Goal: Task Accomplishment & Management: Manage account settings

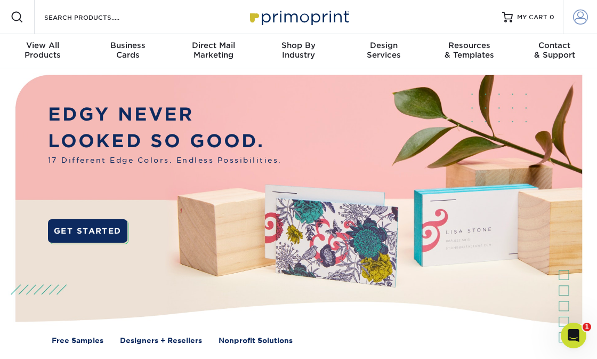
type input "jamie@freepeople.church"
click at [574, 19] on span at bounding box center [580, 17] width 15 height 15
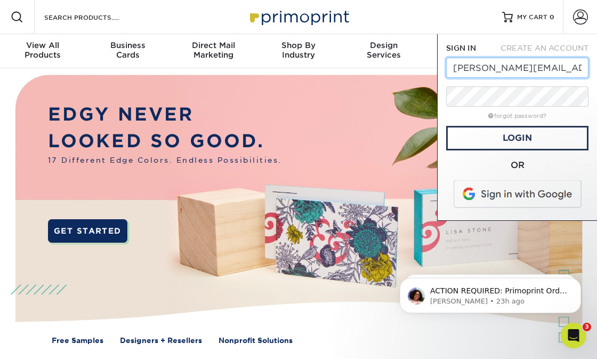
drag, startPoint x: 570, startPoint y: 70, endPoint x: 450, endPoint y: 66, distance: 119.5
click at [448, 69] on input "jamie@freepeople.church" at bounding box center [517, 68] width 142 height 20
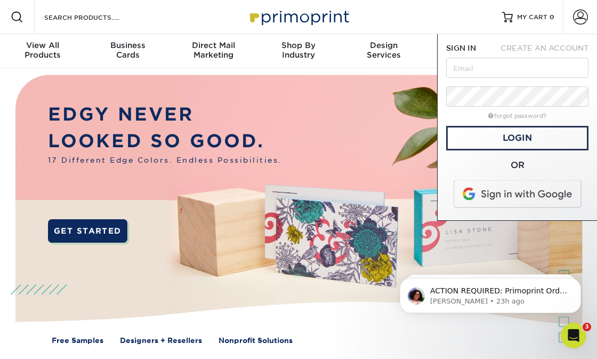
click at [476, 196] on span at bounding box center [519, 194] width 136 height 28
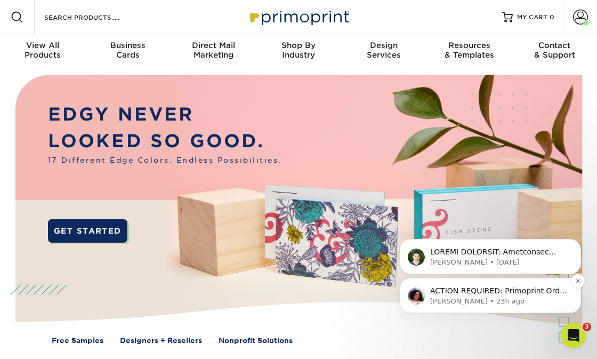
click at [504, 293] on p "ACTION REQUIRED: Primoprint Order 2595-23950-51998 Good morning Jamie, Thank yo…" at bounding box center [499, 291] width 138 height 11
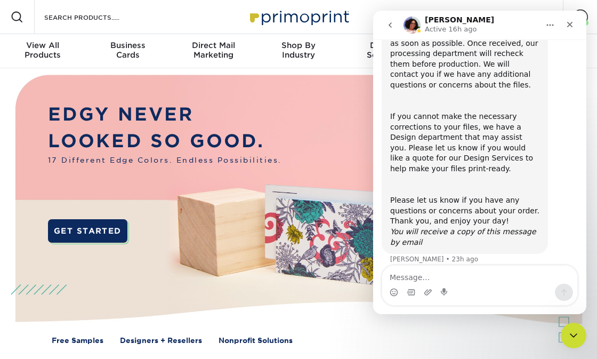
scroll to position [170, 0]
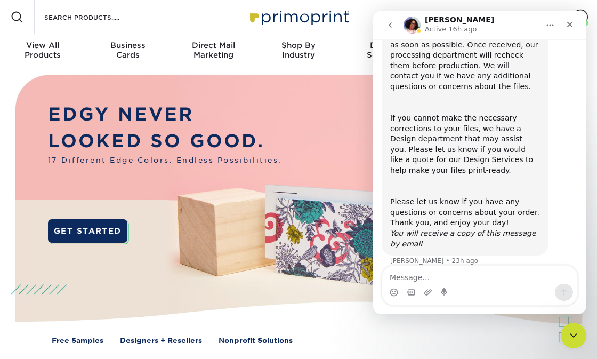
click at [457, 277] on textarea "Message…" at bounding box center [479, 275] width 195 height 18
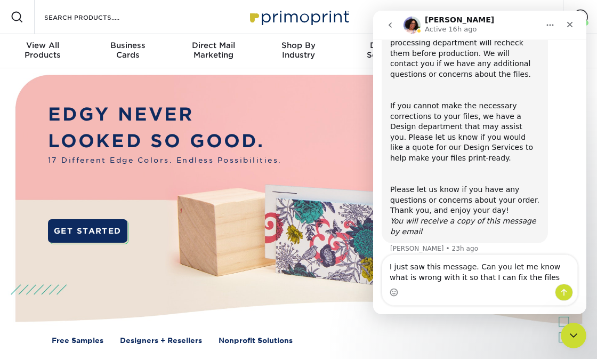
type textarea "I just saw this message. Can you let me know what is wrong with it so that I ca…"
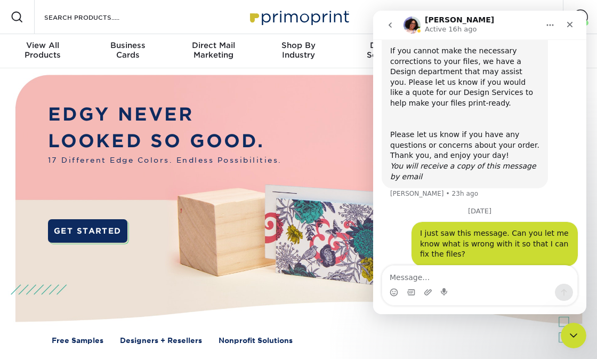
scroll to position [238, 0]
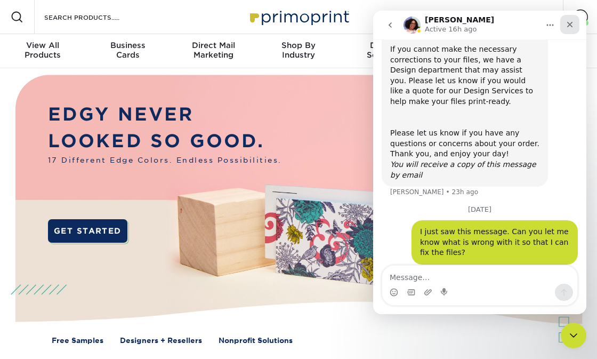
click at [570, 33] on div "Close" at bounding box center [569, 24] width 19 height 19
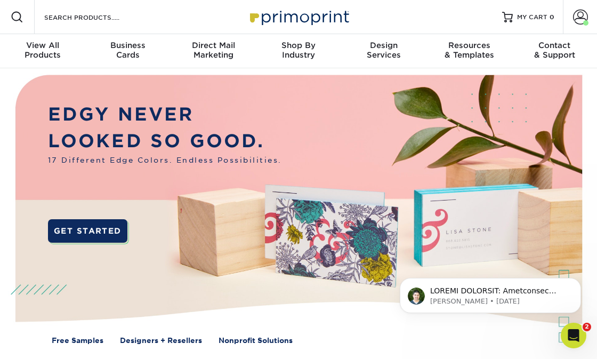
scroll to position [0, 0]
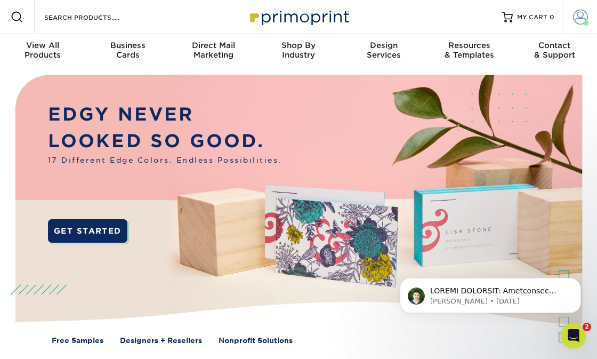
click at [581, 18] on span at bounding box center [580, 17] width 15 height 15
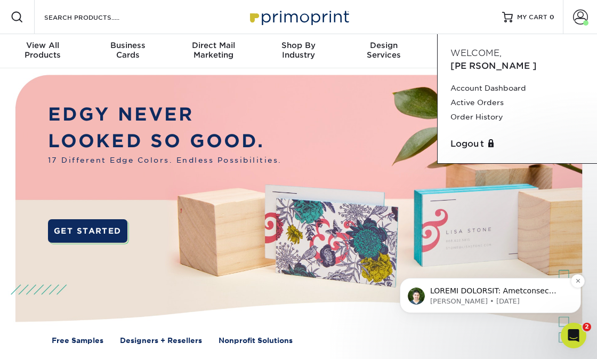
click at [523, 298] on p "Matthew • 3d ago" at bounding box center [499, 301] width 138 height 10
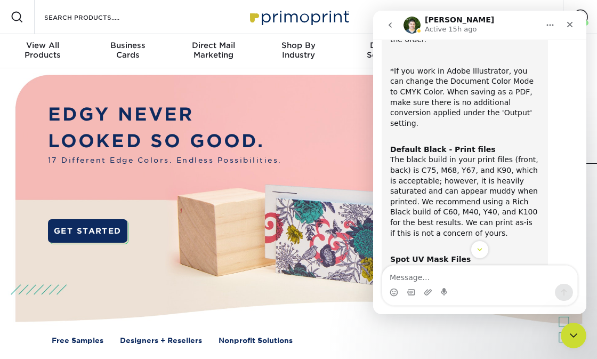
scroll to position [169, 0]
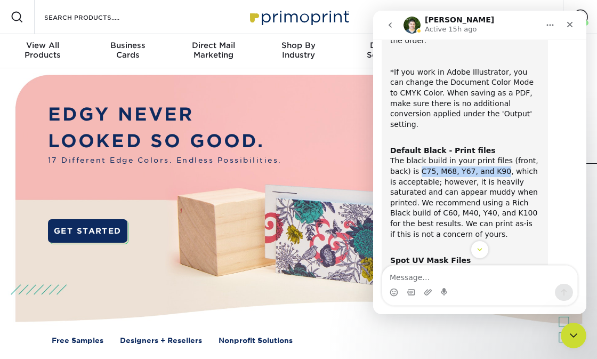
drag, startPoint x: 501, startPoint y: 162, endPoint x: 420, endPoint y: 165, distance: 81.1
click at [420, 165] on div "Default Black - Print files The black build in your print files (front, back) i…" at bounding box center [464, 187] width 149 height 105
copy div "C75, M68, Y67, and K90"
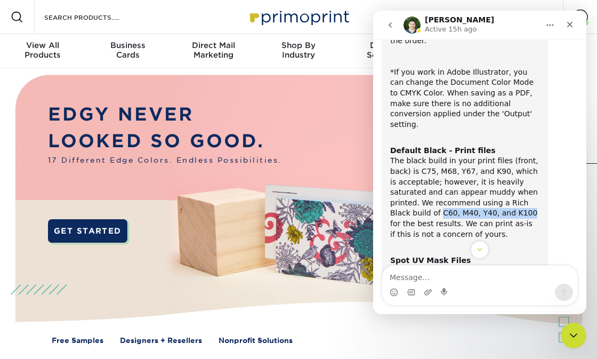
drag, startPoint x: 391, startPoint y: 202, endPoint x: 476, endPoint y: 206, distance: 85.4
click at [476, 206] on div "Default Black - Print files The black build in your print files (front, back) i…" at bounding box center [464, 187] width 149 height 105
copy div "C60, M40, Y40, and K100"
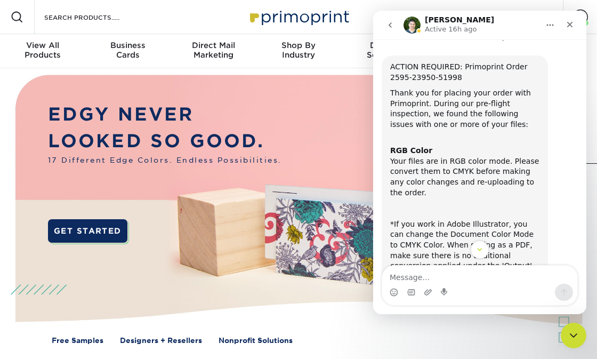
scroll to position [0, 0]
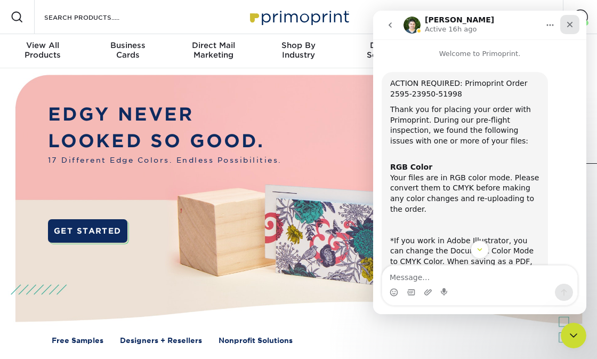
click at [569, 25] on icon "Close" at bounding box center [570, 25] width 6 height 6
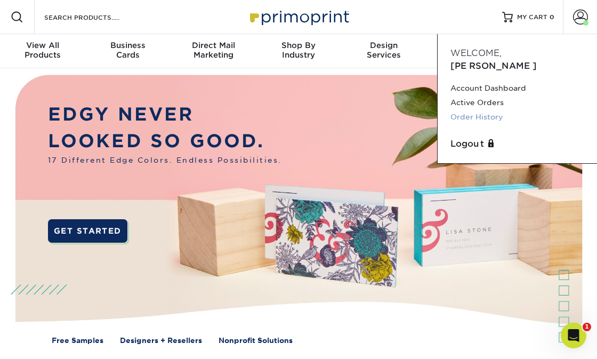
click at [492, 110] on link "Order History" at bounding box center [518, 117] width 134 height 14
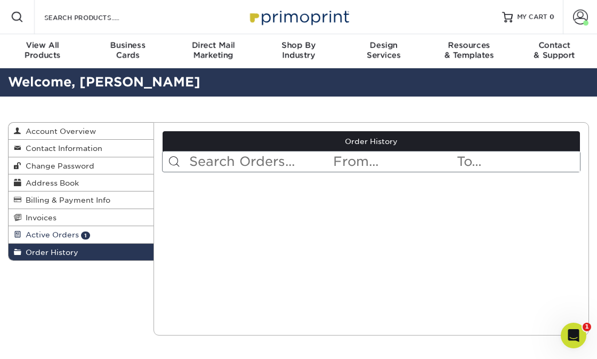
click at [99, 234] on link "Active Orders 1" at bounding box center [81, 234] width 145 height 17
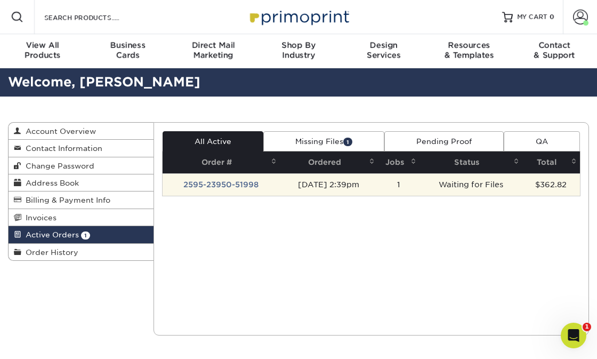
click at [310, 186] on td "[DATE] 2:39pm" at bounding box center [329, 184] width 99 height 22
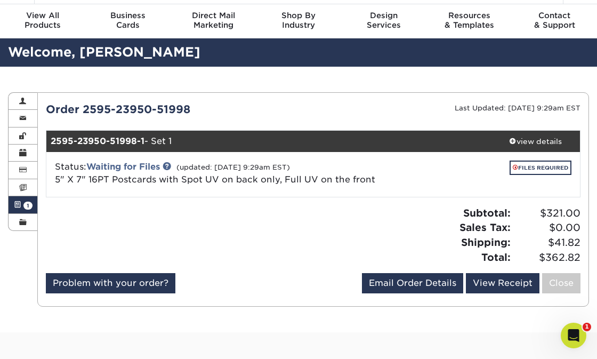
scroll to position [32, 0]
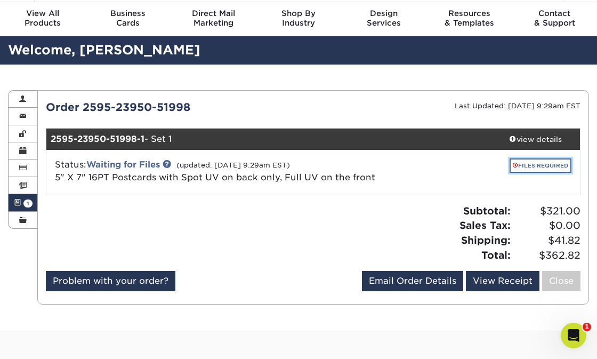
click at [538, 168] on link "FILES REQUIRED" at bounding box center [541, 165] width 62 height 14
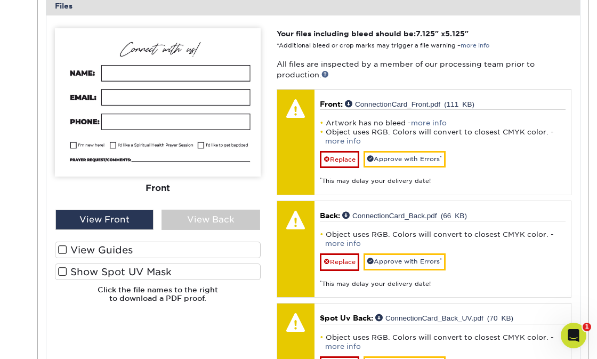
scroll to position [447, 0]
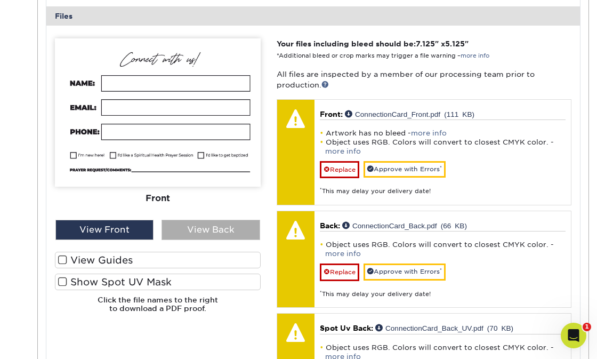
click at [224, 233] on div "View Back" at bounding box center [211, 230] width 99 height 20
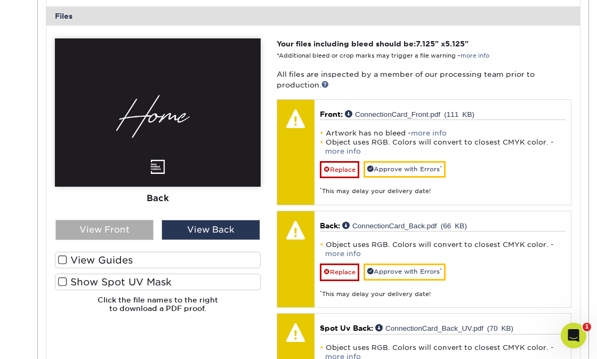
click at [127, 223] on div "View Front" at bounding box center [104, 230] width 99 height 20
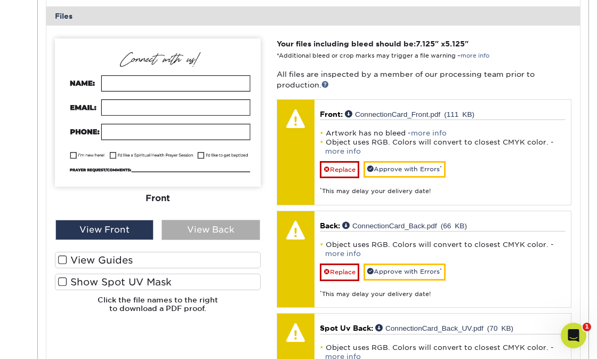
click at [196, 227] on div "View Back" at bounding box center [211, 230] width 99 height 20
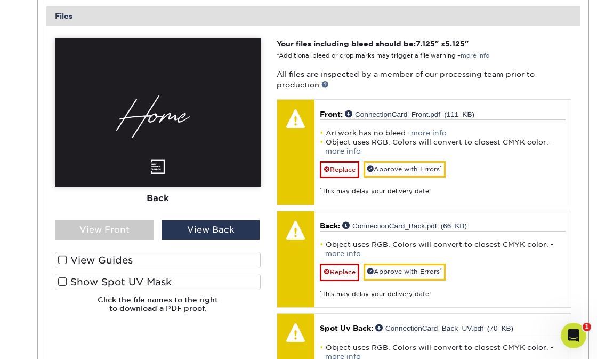
click at [62, 260] on span at bounding box center [62, 260] width 9 height 10
click at [0, 0] on input "View Guides" at bounding box center [0, 0] width 0 height 0
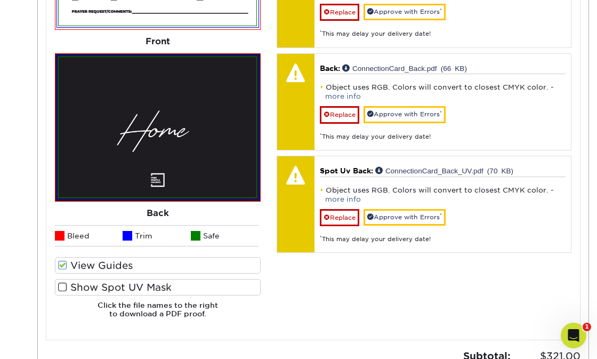
scroll to position [605, 0]
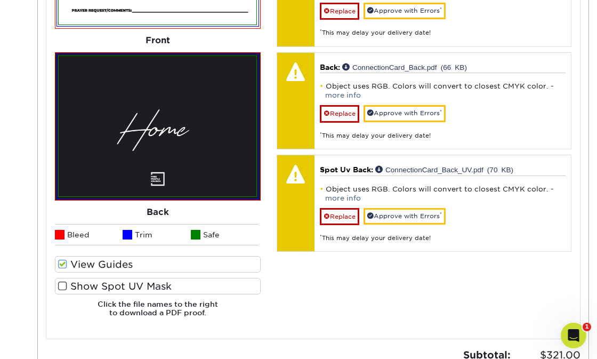
click at [65, 285] on span at bounding box center [62, 286] width 9 height 10
click at [0, 0] on input "Show Spot UV Mask" at bounding box center [0, 0] width 0 height 0
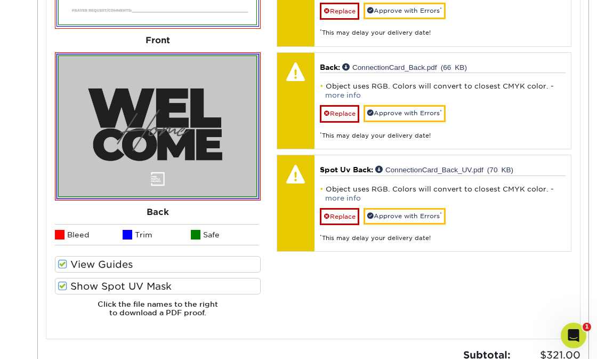
click at [65, 286] on span at bounding box center [62, 286] width 9 height 10
click at [0, 0] on input "Show Spot UV Mask" at bounding box center [0, 0] width 0 height 0
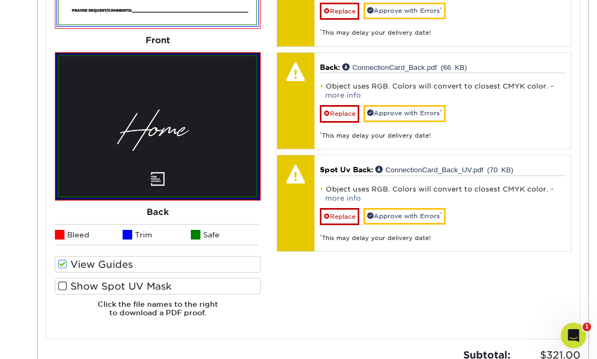
click at [303, 286] on div "Your files including bleed should be: 7.125 " x 5.125 " *Additional bleed or cr…" at bounding box center [424, 103] width 311 height 446
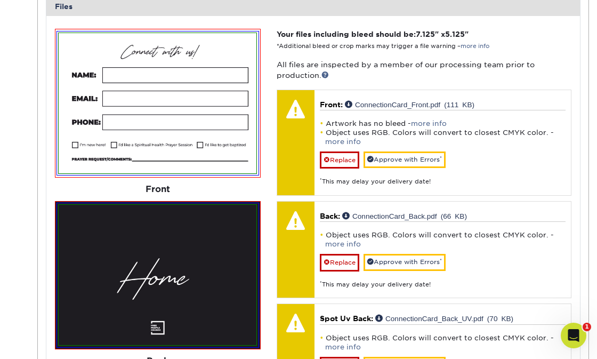
scroll to position [433, 0]
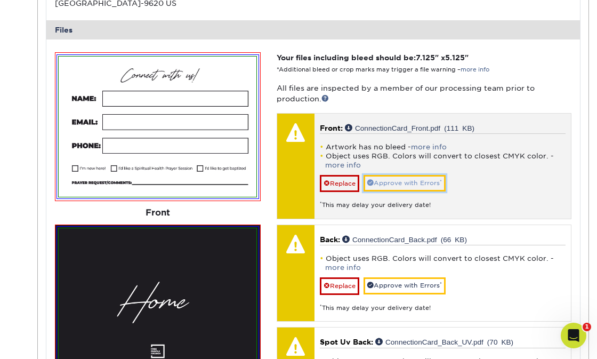
click at [407, 184] on link "Approve with Errors *" at bounding box center [405, 183] width 82 height 17
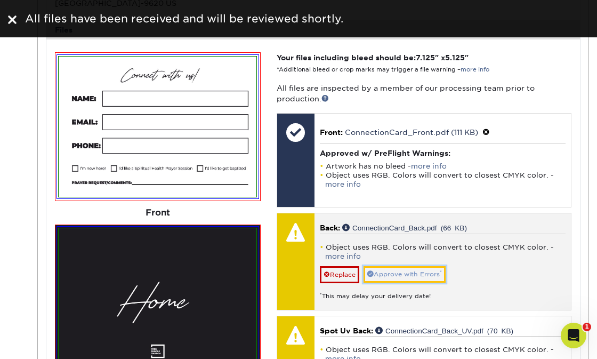
click at [424, 274] on link "Approve with Errors *" at bounding box center [405, 274] width 82 height 17
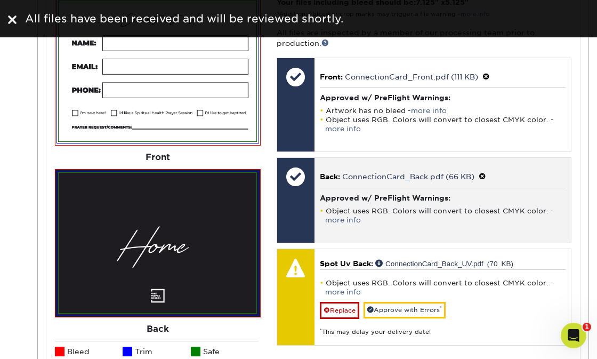
scroll to position [490, 0]
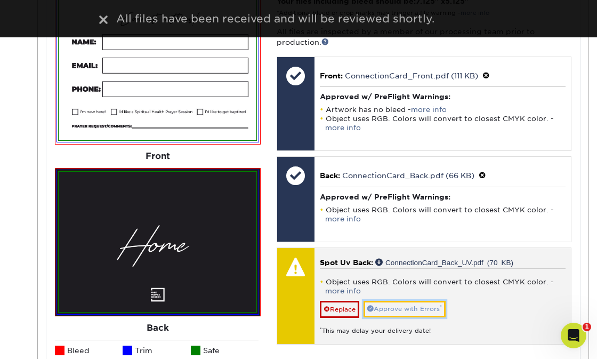
click at [426, 311] on link "Approve with Errors *" at bounding box center [405, 309] width 82 height 17
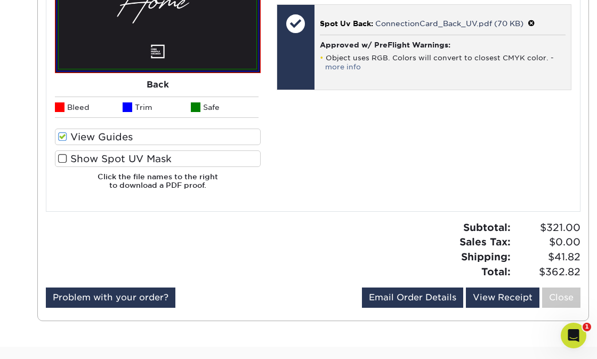
scroll to position [748, 0]
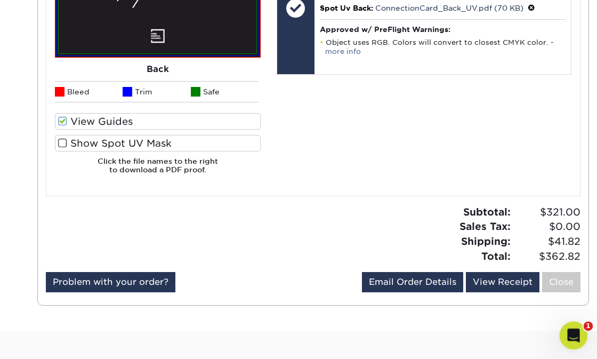
click at [566, 331] on icon "Open Intercom Messenger" at bounding box center [573, 334] width 18 height 18
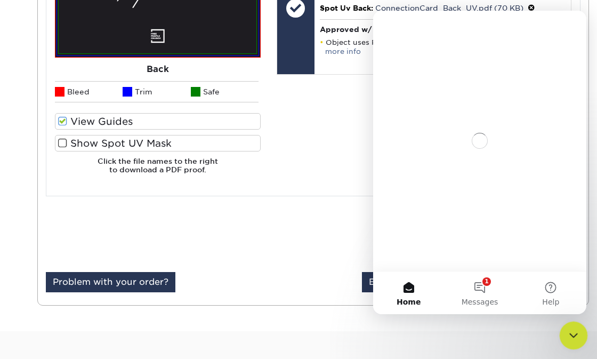
scroll to position [0, 0]
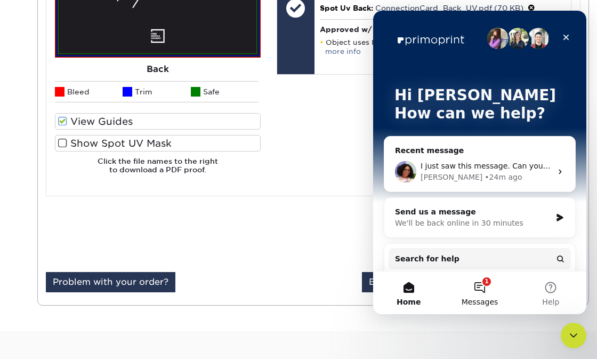
click at [488, 289] on button "1 Messages" at bounding box center [479, 292] width 71 height 43
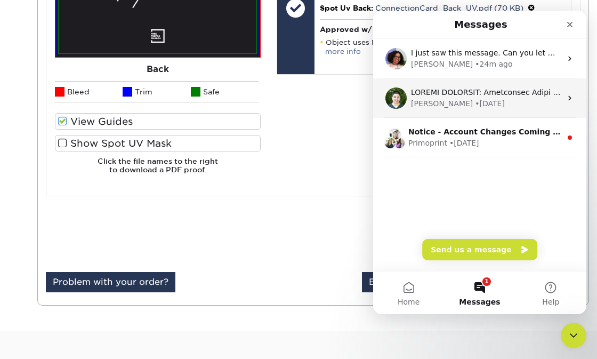
click at [478, 110] on div "Matthew • 3d ago" at bounding box center [479, 97] width 213 height 39
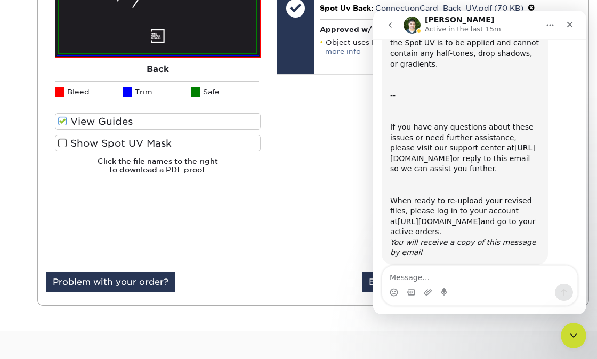
scroll to position [449, 0]
click at [464, 271] on textarea "Message…" at bounding box center [479, 275] width 195 height 18
click at [415, 278] on textarea "I just reuploaded files." at bounding box center [479, 275] width 195 height 18
click at [499, 274] on textarea "I just re-uploaded files." at bounding box center [479, 275] width 195 height 18
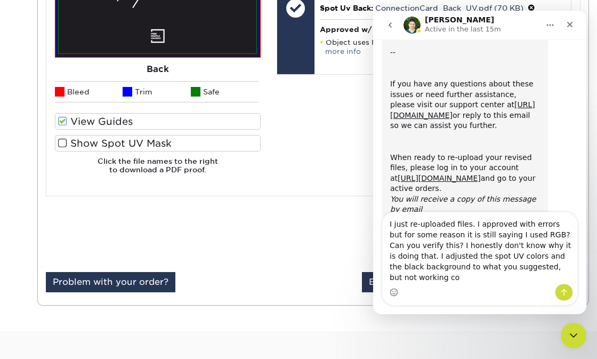
scroll to position [502, 0]
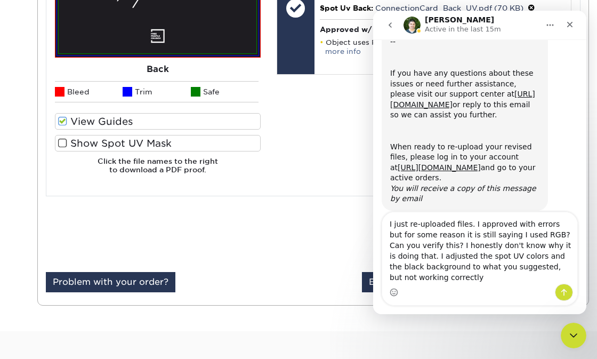
type textarea "I just re-uploaded files. I approved with errors but for some reason it is stil…"
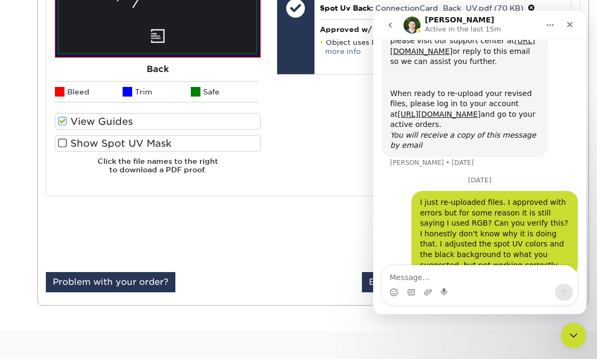
scroll to position [558, 0]
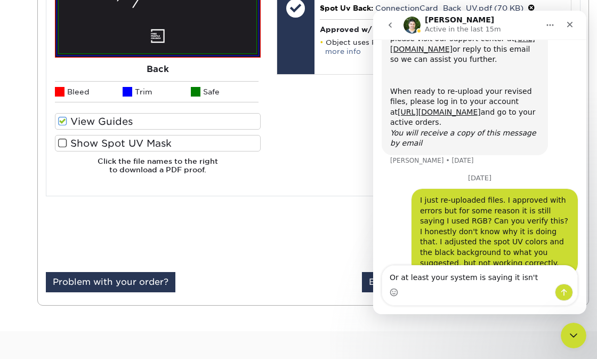
type textarea "Or at least your system is saying it isn't."
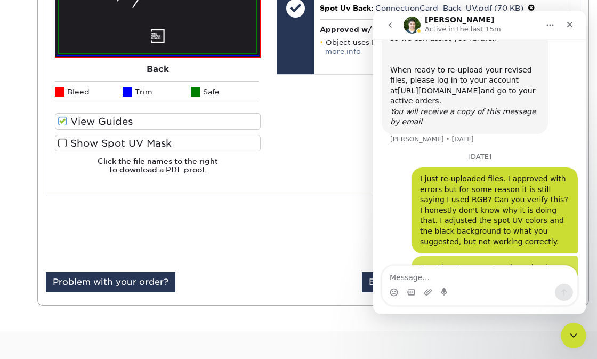
scroll to position [582, 0]
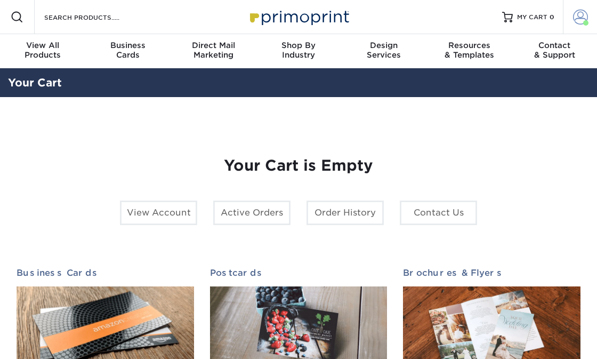
click at [582, 17] on span at bounding box center [580, 17] width 15 height 15
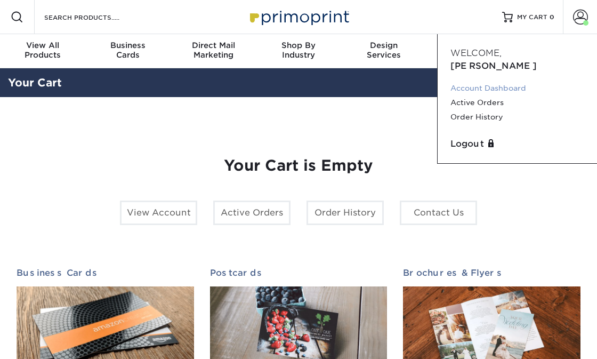
click at [520, 81] on link "Account Dashboard" at bounding box center [518, 88] width 134 height 14
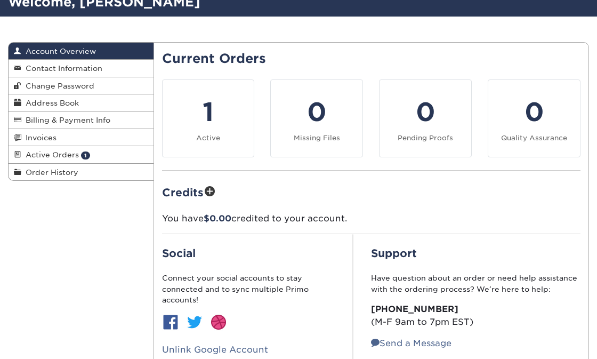
scroll to position [82, 0]
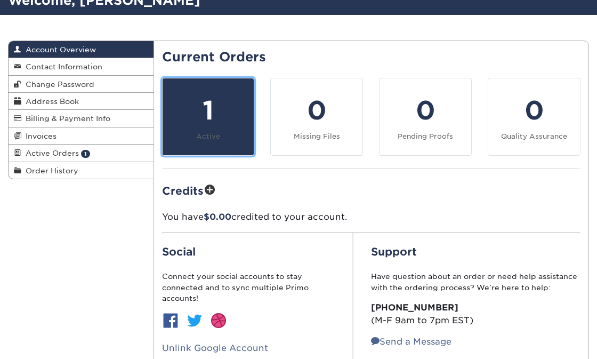
click at [213, 125] on div "1" at bounding box center [208, 110] width 79 height 38
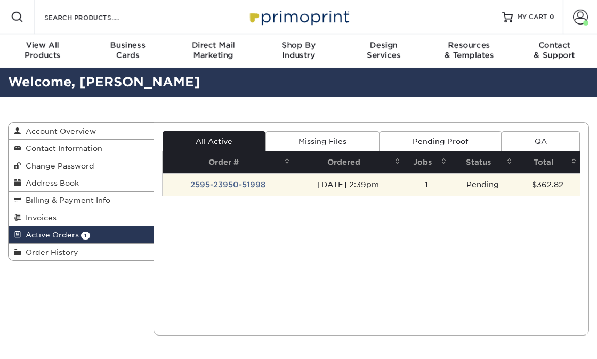
click at [273, 185] on td "2595-23950-51998" at bounding box center [228, 184] width 131 height 22
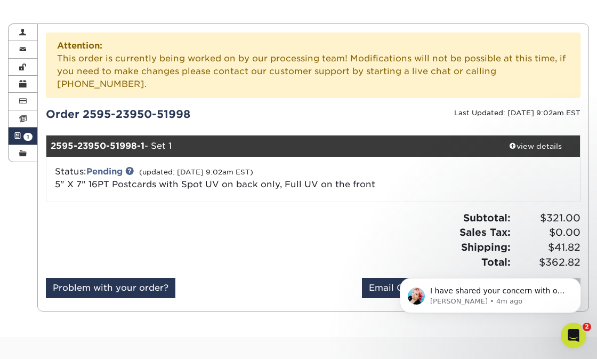
scroll to position [102, 0]
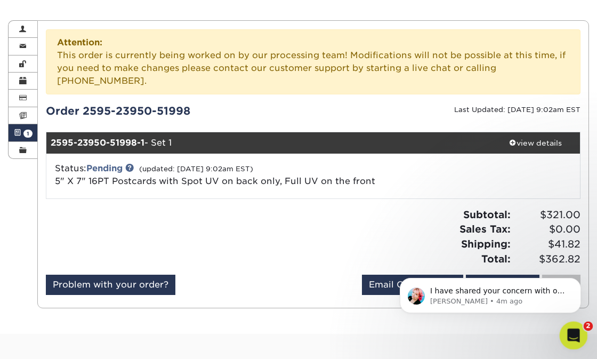
click at [569, 333] on icon "Open Intercom Messenger" at bounding box center [573, 334] width 18 height 18
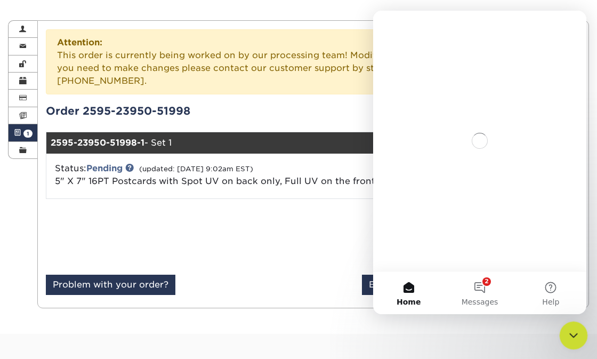
scroll to position [0, 0]
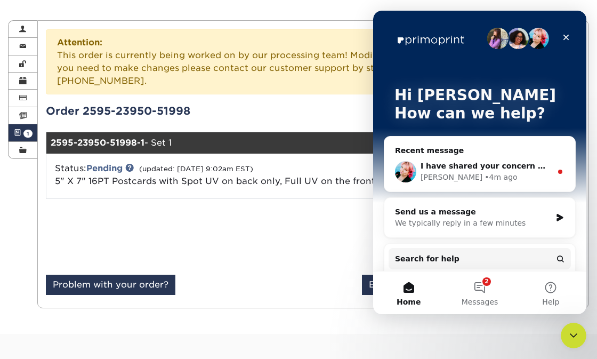
click at [492, 171] on div "I have shared your concern with our processing team and they will reach out if …" at bounding box center [486, 166] width 131 height 11
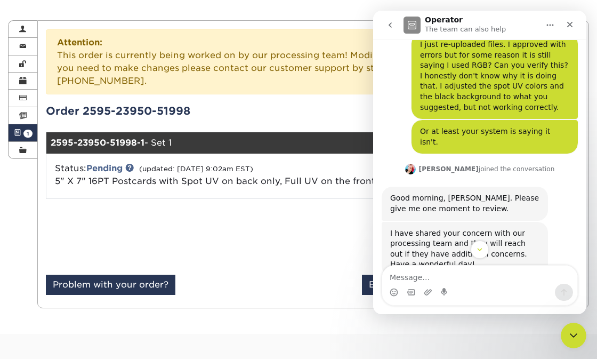
scroll to position [704, 0]
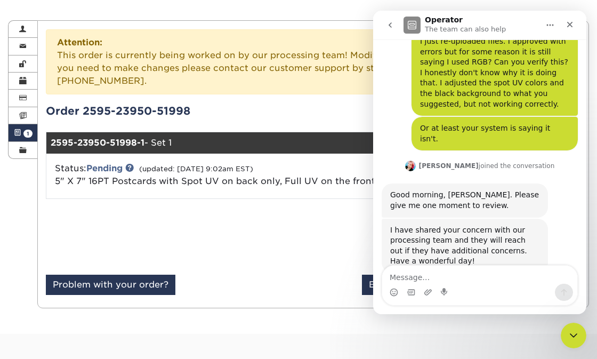
click at [472, 269] on textarea "Message…" at bounding box center [479, 275] width 195 height 18
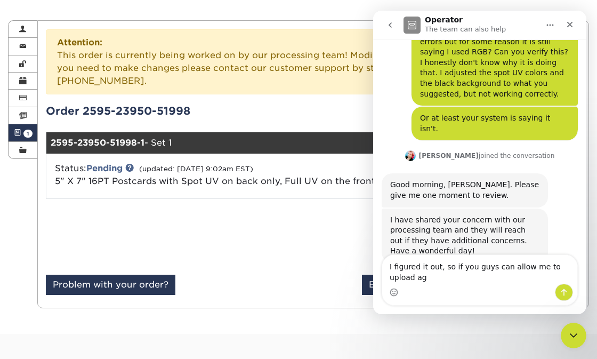
scroll to position [715, 0]
type textarea "I figured it out, so if you guys can allow me to upload again, it should be cor…"
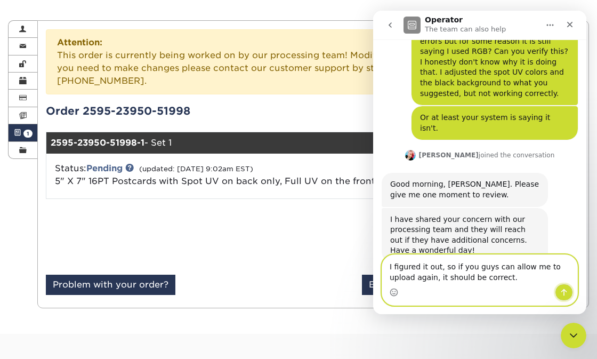
click at [563, 290] on icon "Send a message…" at bounding box center [565, 292] width 6 height 7
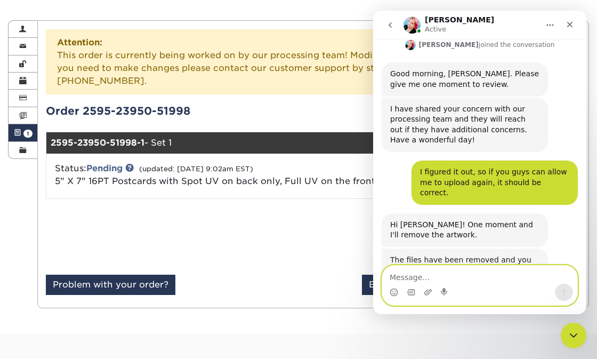
scroll to position [824, 0]
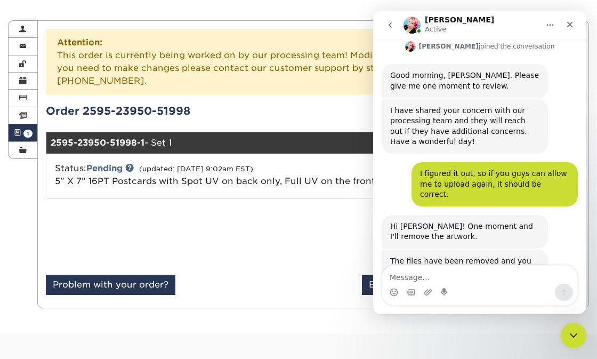
click at [308, 239] on div at bounding box center [176, 240] width 276 height 67
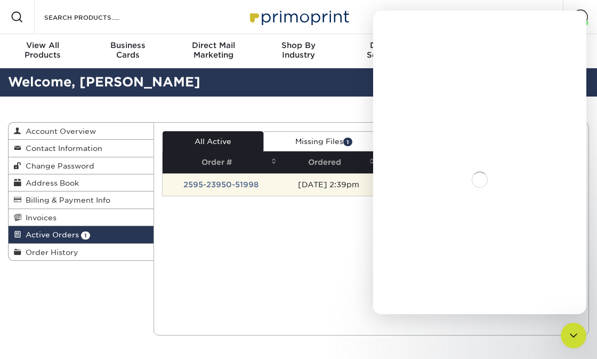
click at [244, 186] on td "2595-23950-51998" at bounding box center [221, 184] width 117 height 22
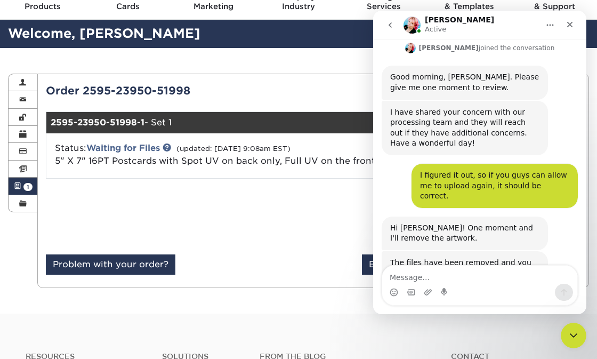
scroll to position [48, 0]
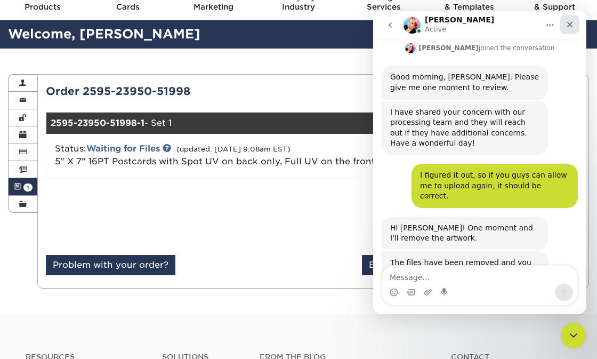
click at [573, 22] on icon "Close" at bounding box center [570, 24] width 9 height 9
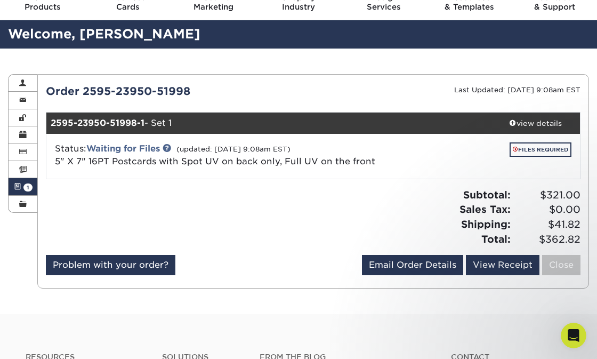
scroll to position [824, 0]
click at [525, 153] on link "FILES REQUIRED" at bounding box center [541, 149] width 62 height 14
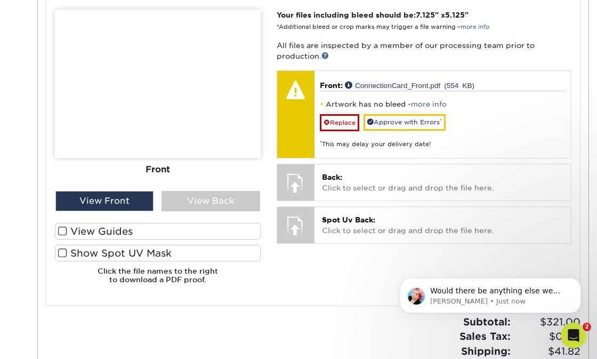
scroll to position [859, 0]
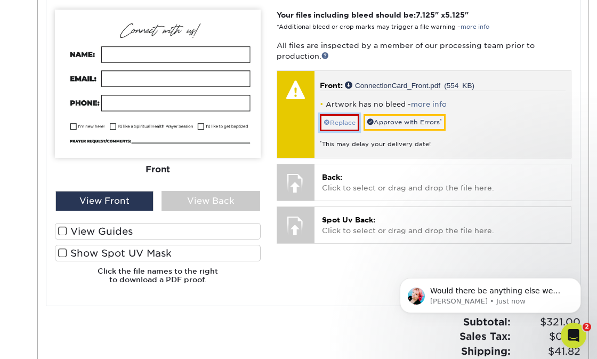
click at [339, 123] on link "Replace" at bounding box center [339, 122] width 39 height 17
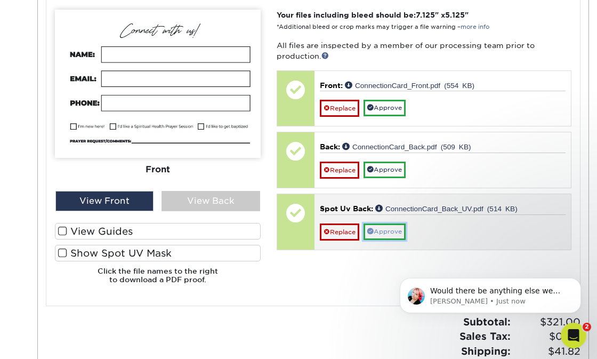
click at [400, 234] on link "Approve" at bounding box center [385, 231] width 42 height 17
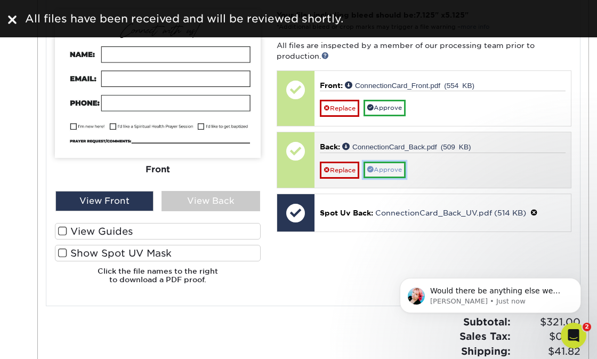
click at [389, 171] on link "Approve" at bounding box center [385, 170] width 42 height 17
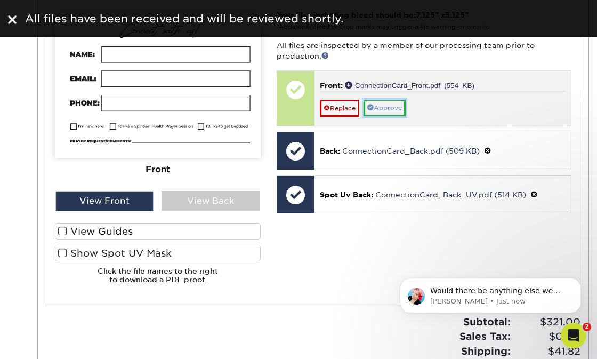
click at [394, 112] on link "Approve" at bounding box center [385, 108] width 42 height 17
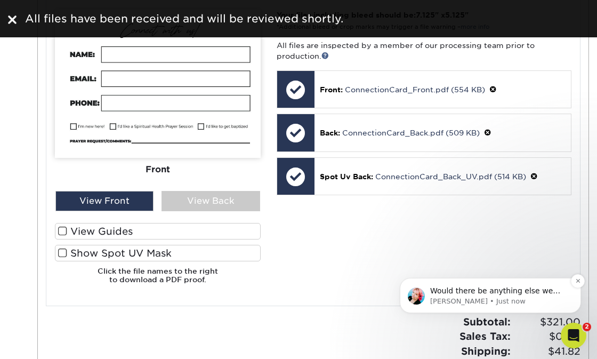
click at [472, 292] on p "Would there be anything else we can assist with at this time?" at bounding box center [499, 291] width 138 height 11
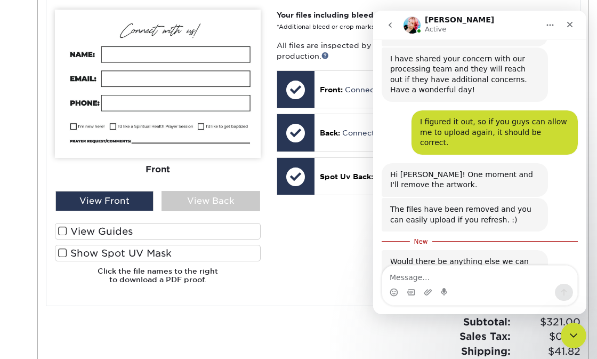
scroll to position [876, 0]
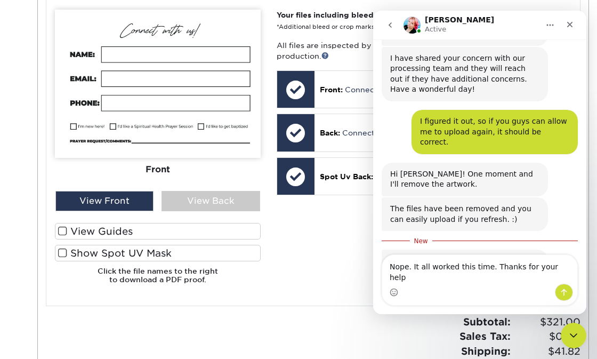
type textarea "Nope. It all worked this time. Thanks for your help."
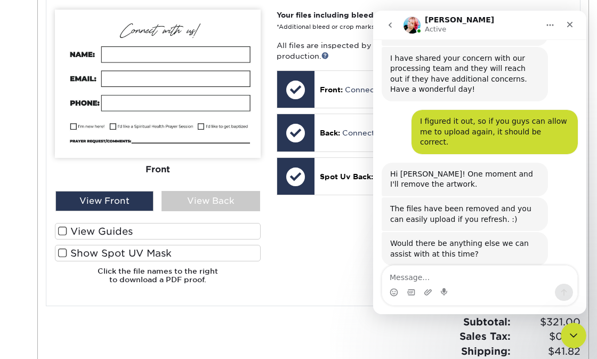
scroll to position [901, 0]
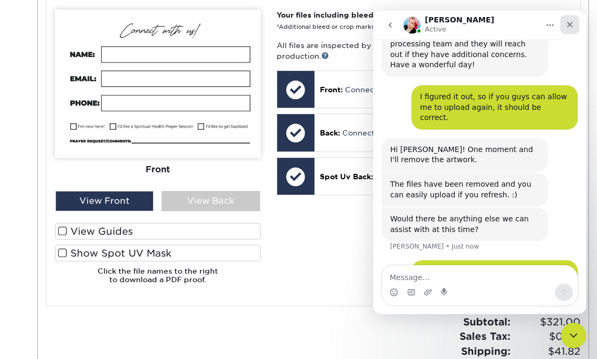
click at [570, 29] on div "Close" at bounding box center [569, 24] width 19 height 19
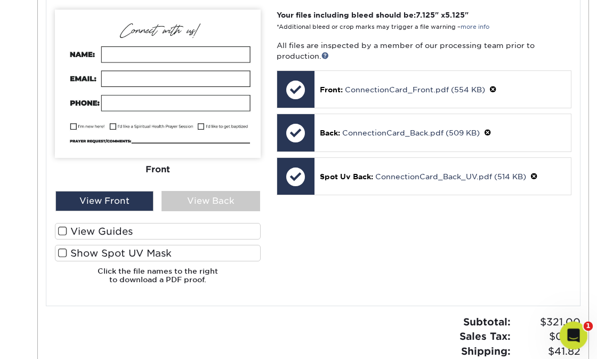
click at [564, 327] on div "Open Intercom Messenger" at bounding box center [572, 333] width 35 height 35
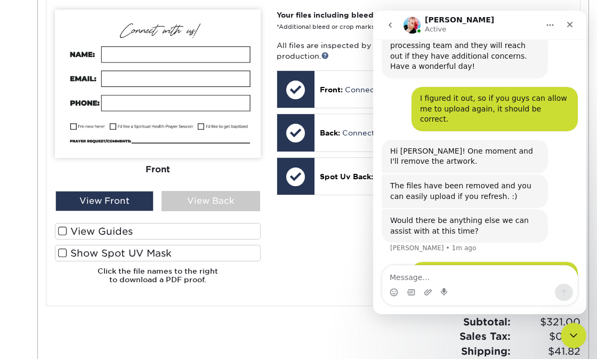
click at [390, 26] on icon "go back" at bounding box center [390, 24] width 3 height 5
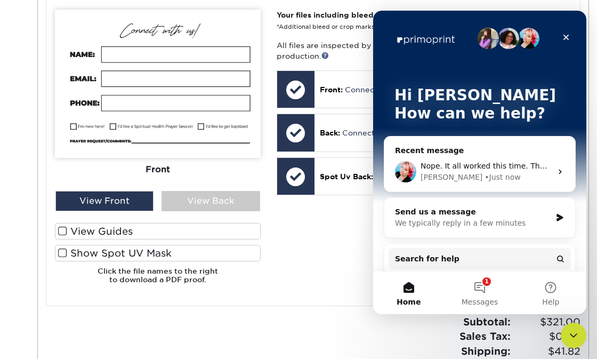
scroll to position [0, 0]
click at [485, 287] on button "1 Messages" at bounding box center [479, 292] width 71 height 43
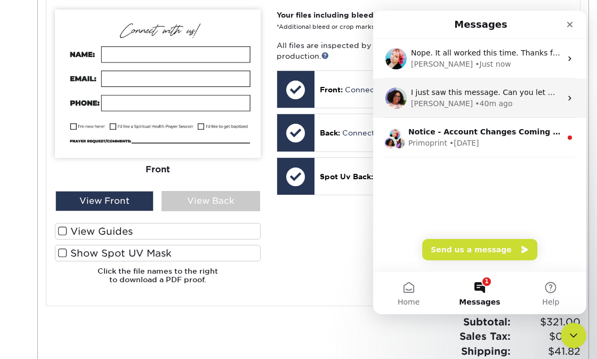
click at [493, 102] on div "[PERSON_NAME] • 40m ago" at bounding box center [486, 103] width 150 height 11
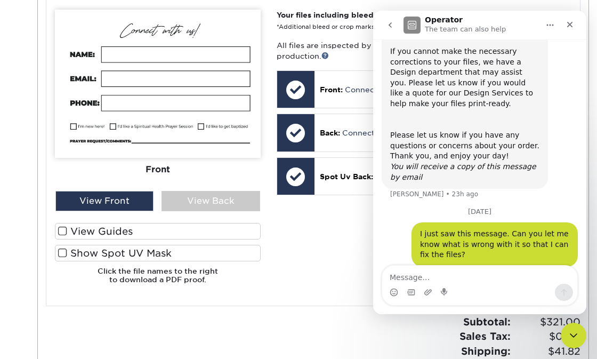
scroll to position [238, 0]
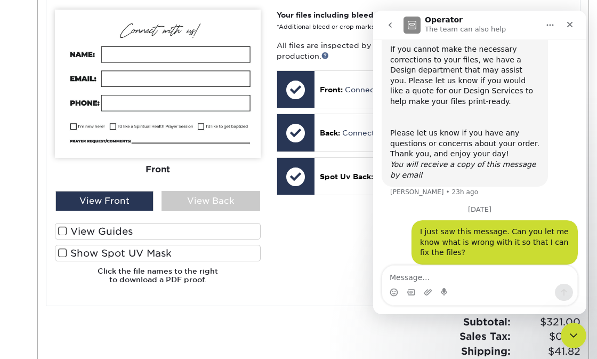
click at [508, 272] on textarea "Message…" at bounding box center [479, 275] width 195 height 18
type textarea "Files have been fixed and should be good now."
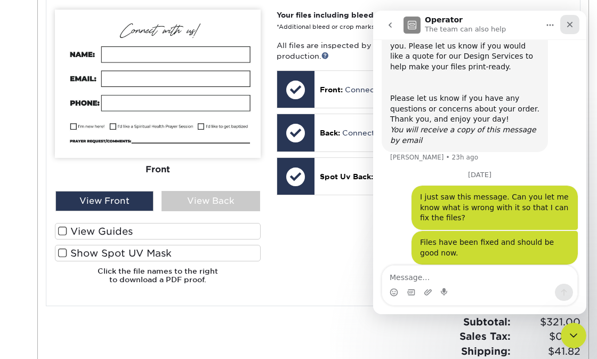
click at [570, 28] on icon "Close" at bounding box center [570, 24] width 9 height 9
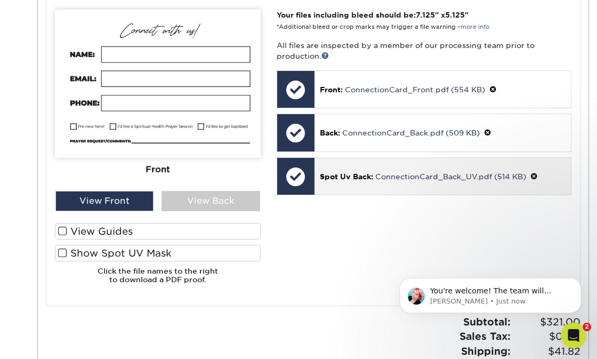
scroll to position [0, 0]
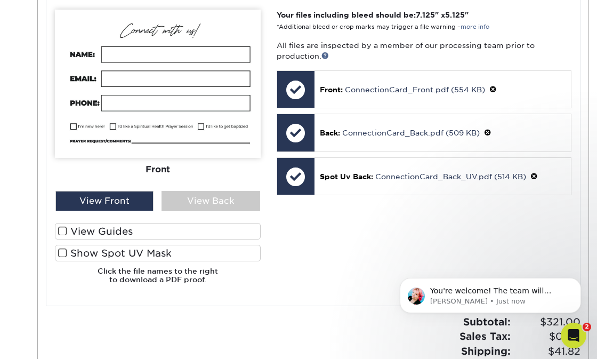
click at [352, 209] on div "Your files including bleed should be: 7.125 " x 5.125 " *Additional bleed or cr…" at bounding box center [424, 151] width 311 height 283
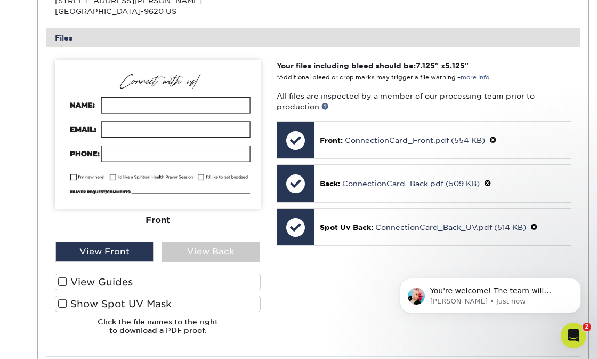
scroll to position [420, 0]
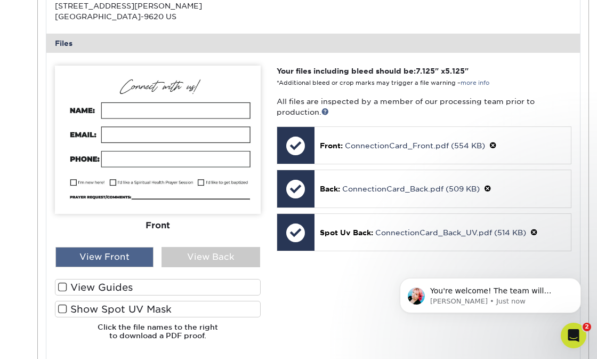
click at [128, 257] on div "View Front" at bounding box center [104, 257] width 99 height 20
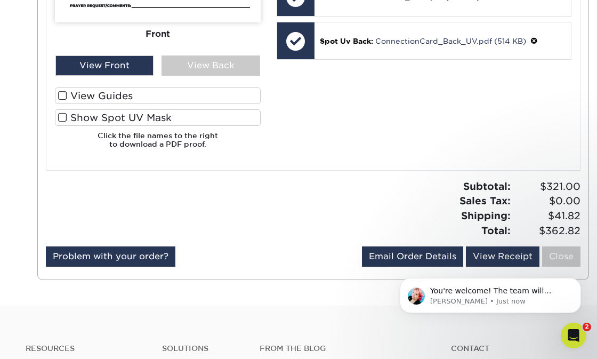
scroll to position [631, 0]
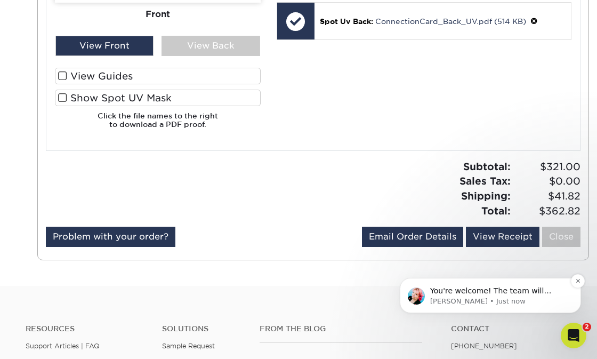
click at [509, 302] on p "[PERSON_NAME] • Just now" at bounding box center [499, 301] width 138 height 10
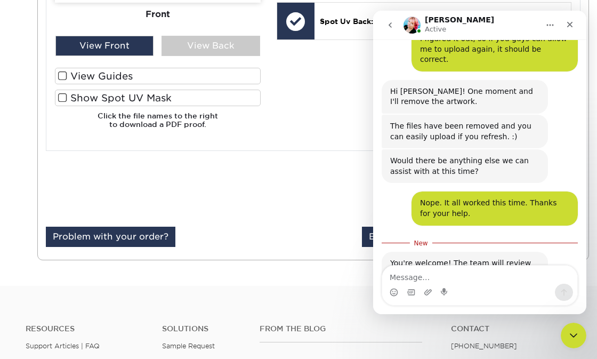
scroll to position [960, 0]
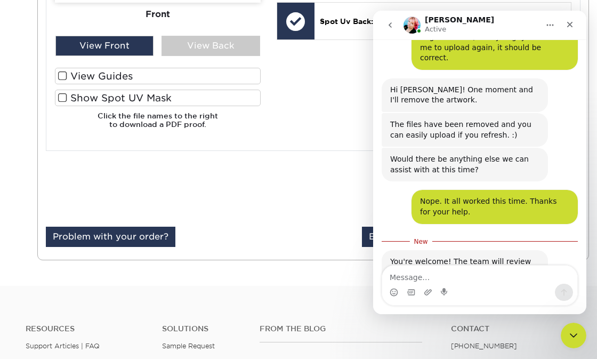
click at [315, 196] on div "Subtotal: $321.00 Sales Tax: $0.00 Shipping: $41.82 Total: $362.82" at bounding box center [451, 188] width 276 height 59
click at [571, 22] on icon "Close" at bounding box center [570, 24] width 9 height 9
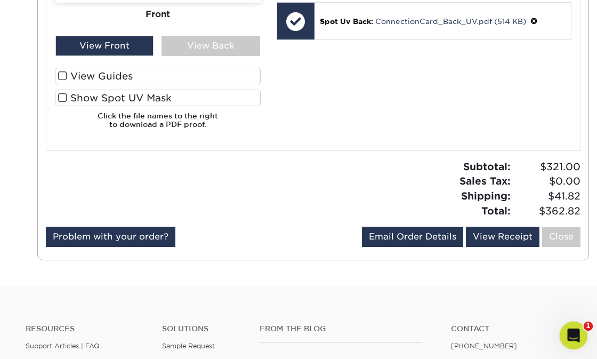
click at [574, 341] on icon "Open Intercom Messenger" at bounding box center [573, 334] width 18 height 18
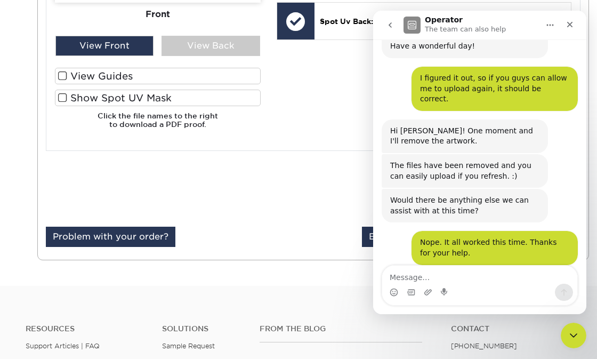
scroll to position [943, 0]
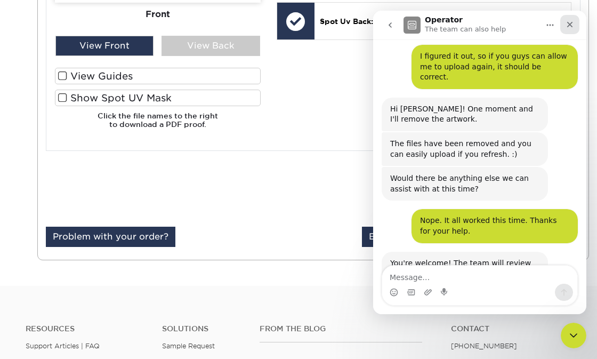
click at [568, 24] on icon "Close" at bounding box center [570, 24] width 9 height 9
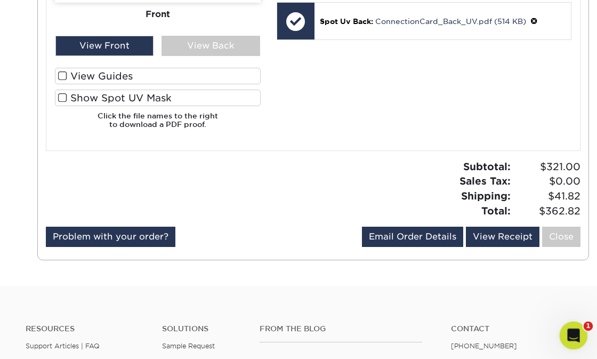
click at [573, 334] on icon "Open Intercom Messenger" at bounding box center [571, 334] width 7 height 9
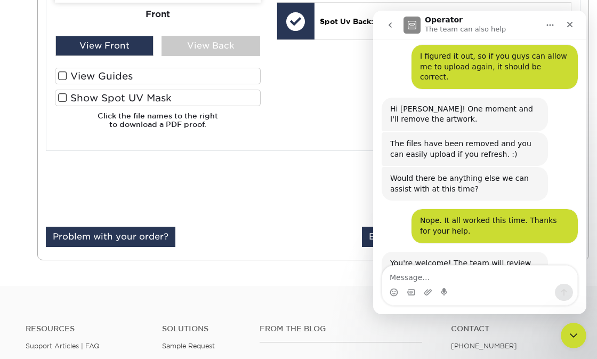
click at [390, 24] on icon "go back" at bounding box center [390, 25] width 9 height 9
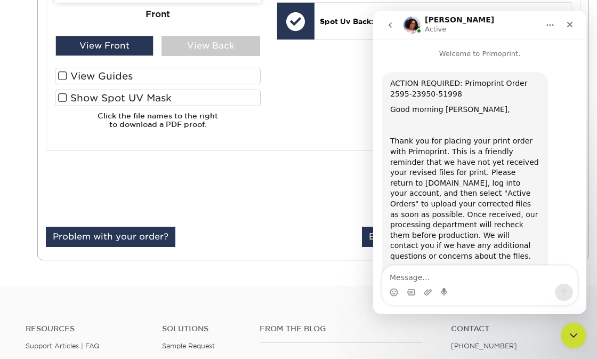
scroll to position [273, 0]
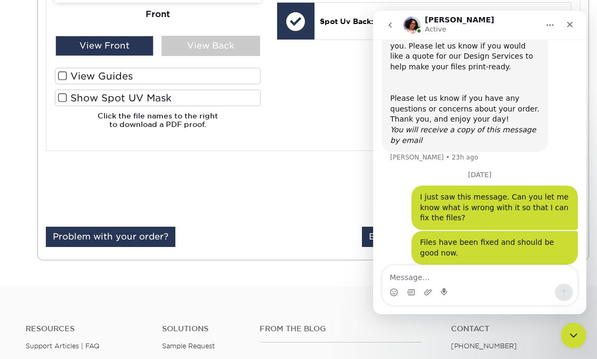
click at [390, 24] on icon "go back" at bounding box center [390, 25] width 9 height 9
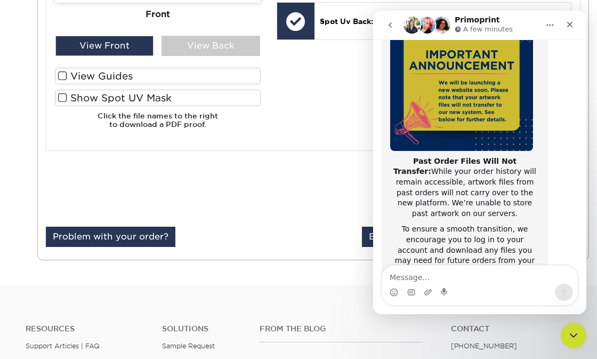
scroll to position [83, 0]
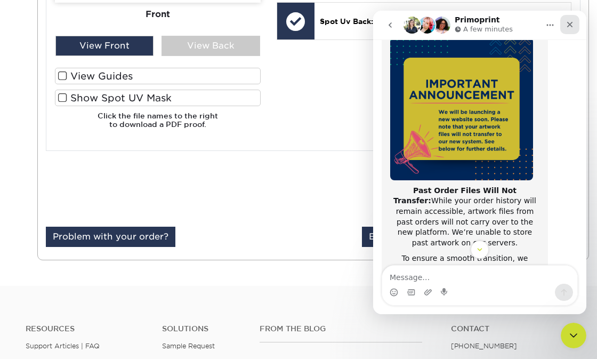
click at [568, 25] on icon "Close" at bounding box center [570, 24] width 9 height 9
